Goal: Find specific page/section: Find specific page/section

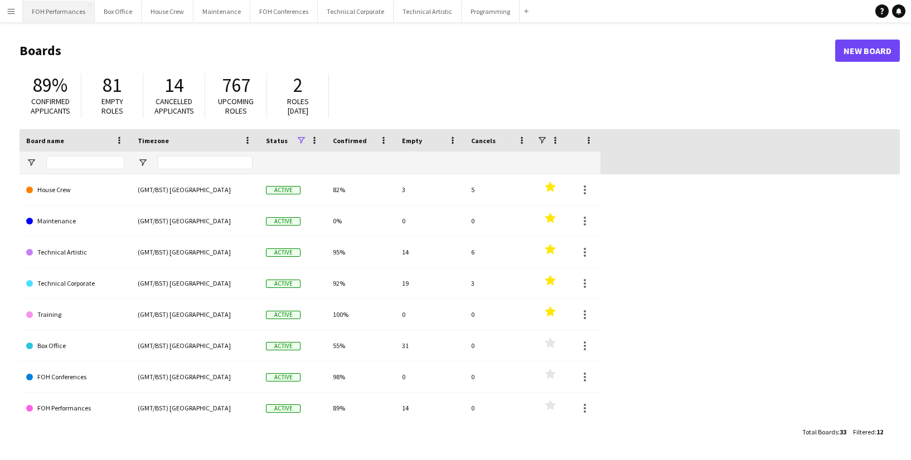
click at [62, 9] on button "FOH Performances Close" at bounding box center [59, 12] width 72 height 22
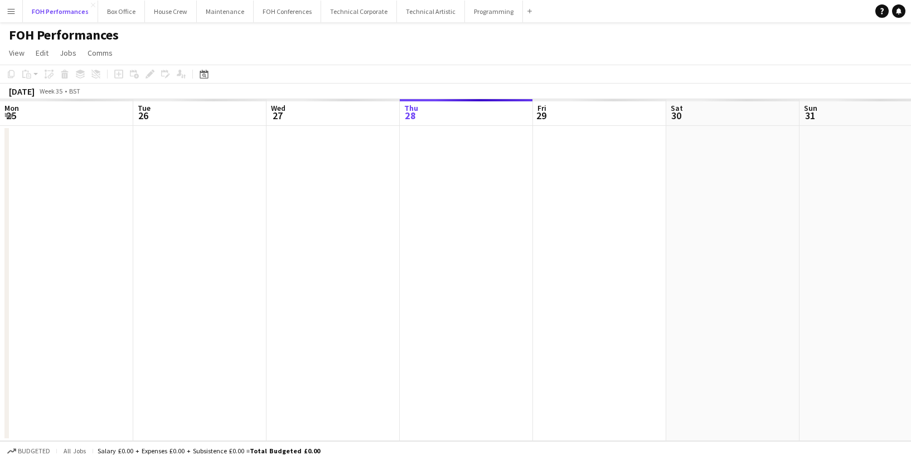
scroll to position [0, 266]
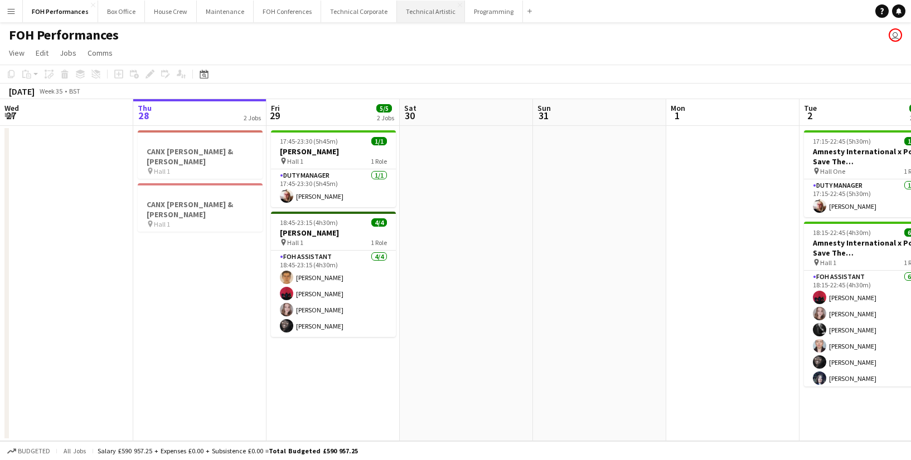
click at [422, 19] on button "Technical Artistic Close" at bounding box center [431, 12] width 68 height 22
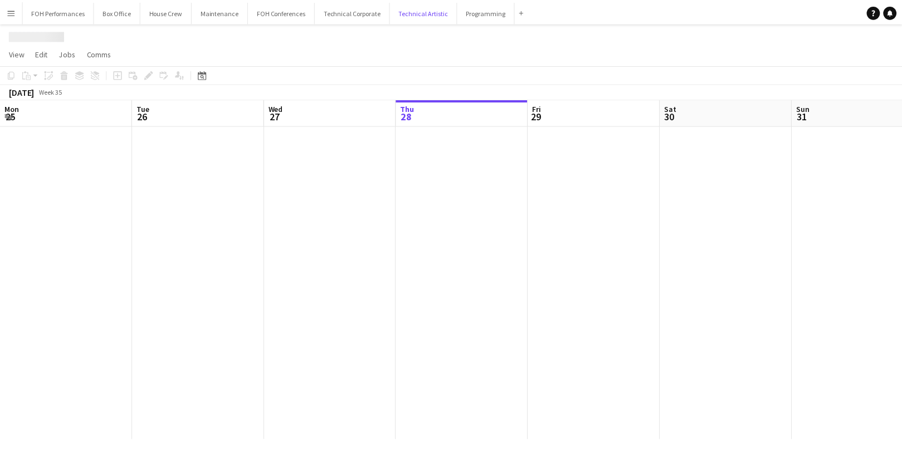
scroll to position [0, 266]
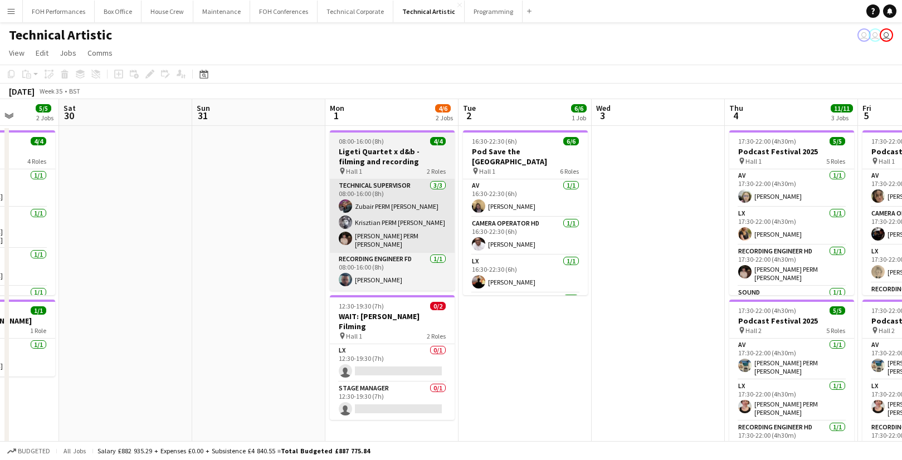
drag, startPoint x: 551, startPoint y: 152, endPoint x: 460, endPoint y: 193, distance: 100.0
click at [225, 157] on app-calendar-viewport "Wed 27 Thu 28 Fri 29 5/5 2 Jobs Sat 30 Sun 31 Mon 1 4/6 2 Jobs Tue 2 6/6 1 Job …" at bounding box center [451, 450] width 902 height 702
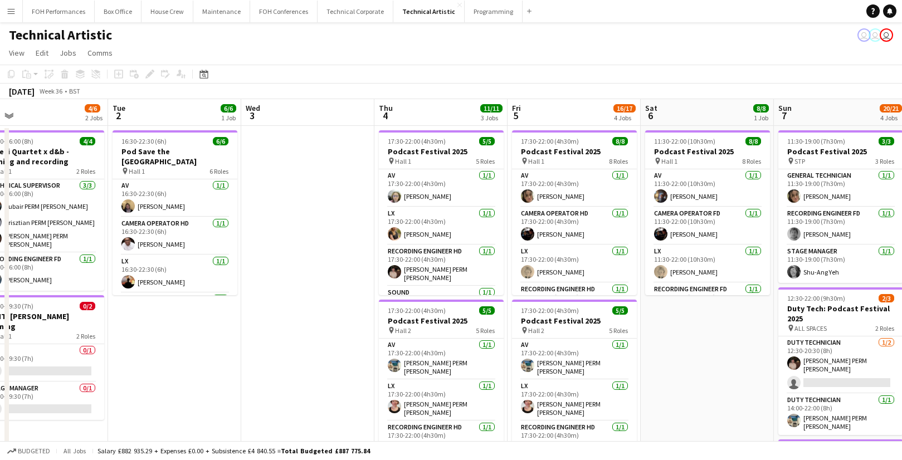
drag, startPoint x: 518, startPoint y: 175, endPoint x: 178, endPoint y: 188, distance: 340.8
click at [172, 188] on app-calendar-viewport "Fri 29 5/5 2 Jobs Sat 30 Sun 31 Mon 1 4/6 2 Jobs Tue 2 6/6 1 Job Wed 3 Thu 4 11…" at bounding box center [451, 450] width 902 height 702
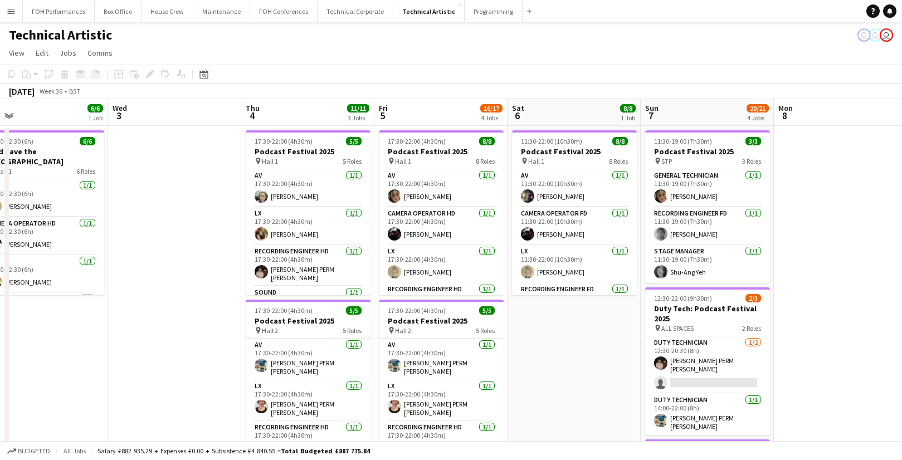
scroll to position [0, 426]
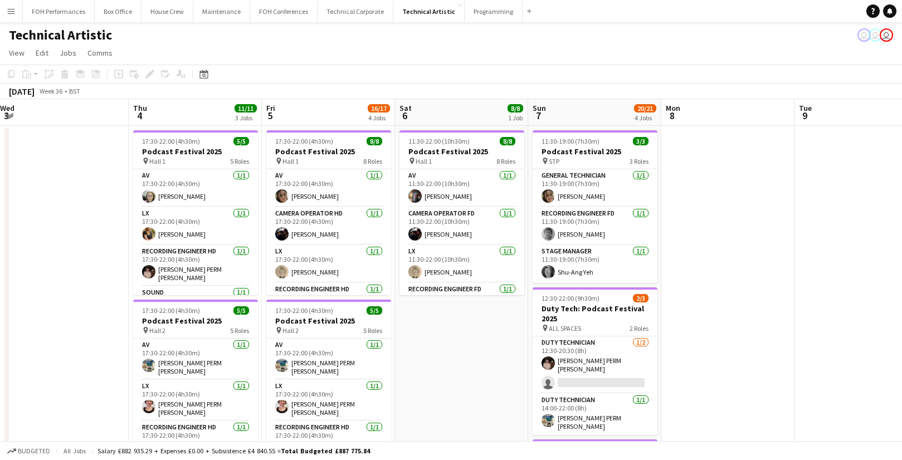
drag, startPoint x: 586, startPoint y: 347, endPoint x: 393, endPoint y: 305, distance: 196.9
click at [405, 314] on app-calendar-viewport "Sun 31 Mon 1 4/6 2 Jobs Tue 2 6/6 1 Job Wed 3 Thu 4 11/11 3 Jobs Fri 5 16/17 4 …" at bounding box center [451, 450] width 902 height 702
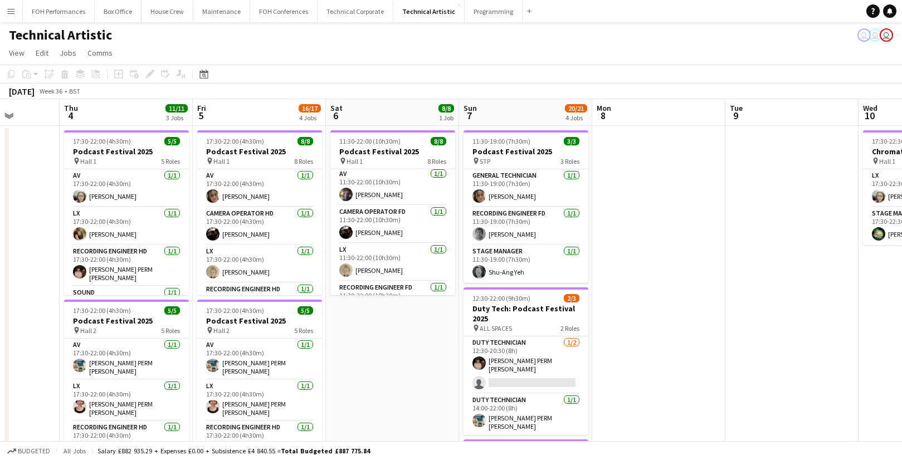
scroll to position [0, 0]
drag, startPoint x: 180, startPoint y: 45, endPoint x: 268, endPoint y: 26, distance: 90.2
click at [180, 44] on app-page-menu "View Day view expanded Day view collapsed Month view Date picker Jump to [DATE]…" at bounding box center [451, 53] width 902 height 21
